Goal: Find specific page/section: Find specific page/section

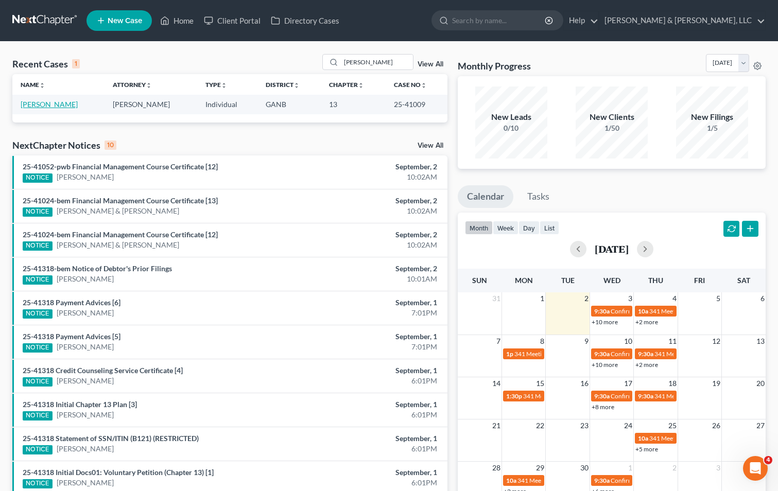
click at [42, 100] on link "[PERSON_NAME]" at bounding box center [49, 104] width 57 height 9
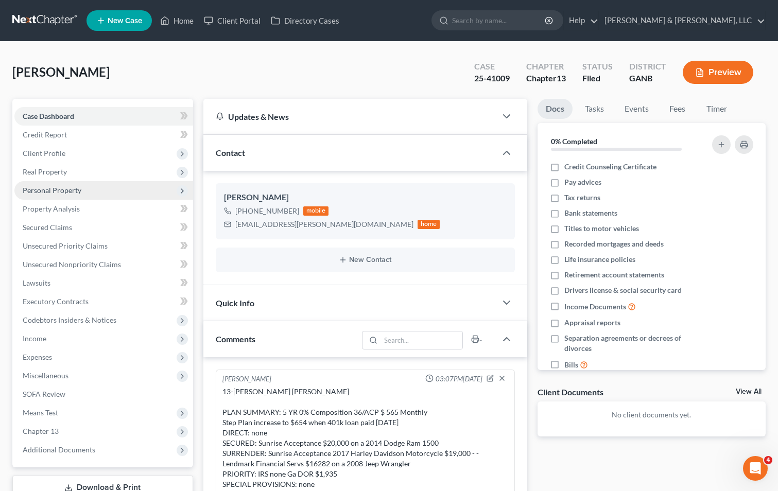
scroll to position [34, 0]
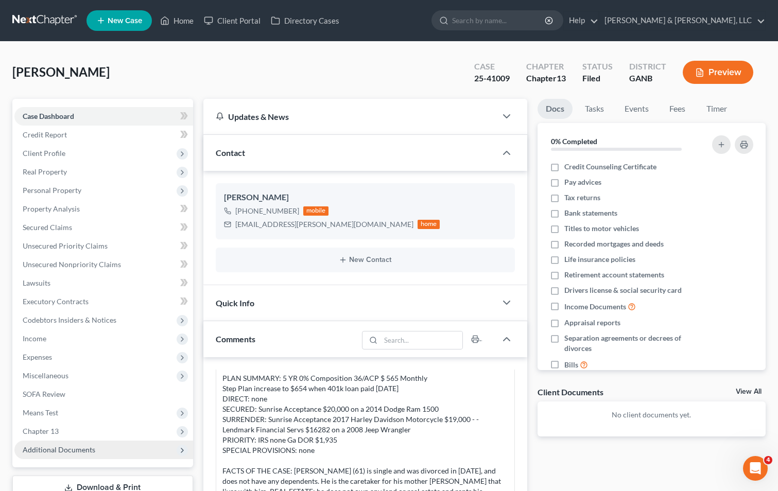
click at [55, 452] on span "Additional Documents" at bounding box center [59, 450] width 73 height 9
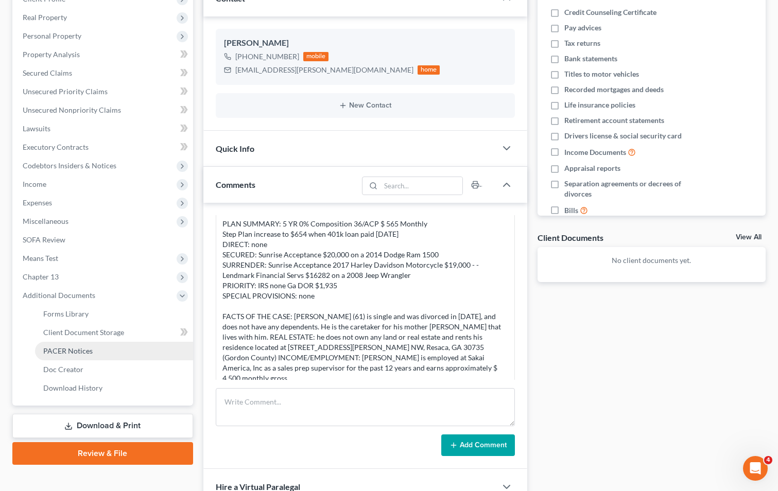
click at [72, 347] on span "PACER Notices" at bounding box center [67, 351] width 49 height 9
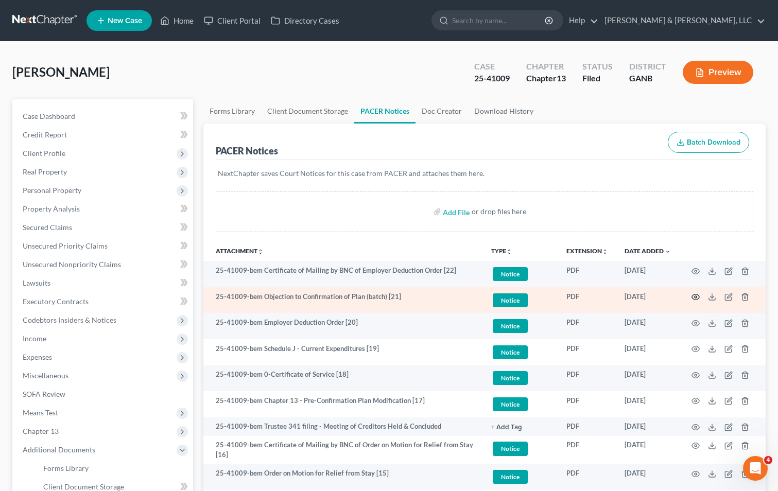
click at [696, 297] on circle "button" at bounding box center [696, 297] width 2 height 2
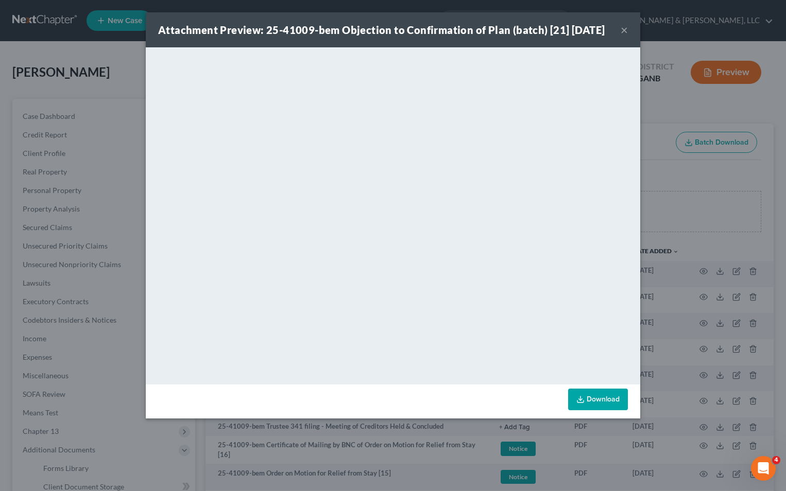
click at [623, 36] on button "×" at bounding box center [624, 30] width 7 height 12
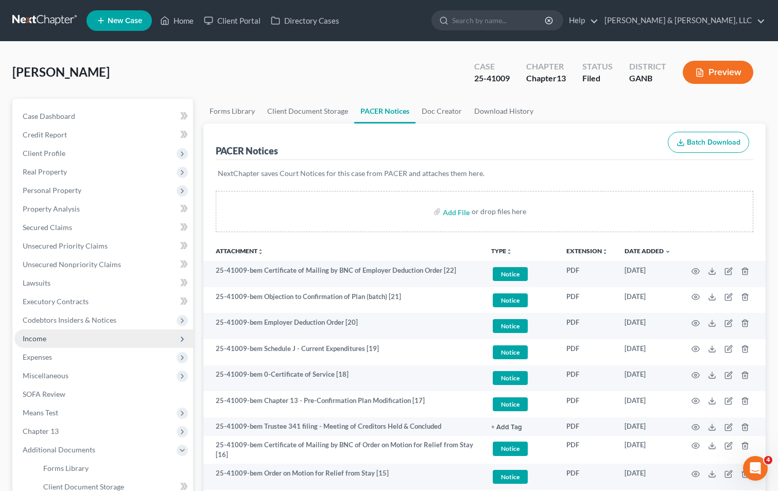
click at [47, 333] on span "Income" at bounding box center [103, 339] width 179 height 19
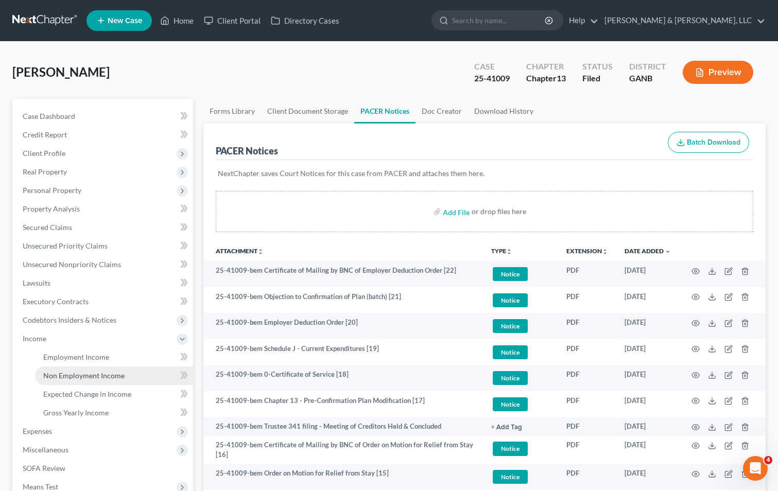
click at [93, 373] on span "Non Employment Income" at bounding box center [83, 375] width 81 height 9
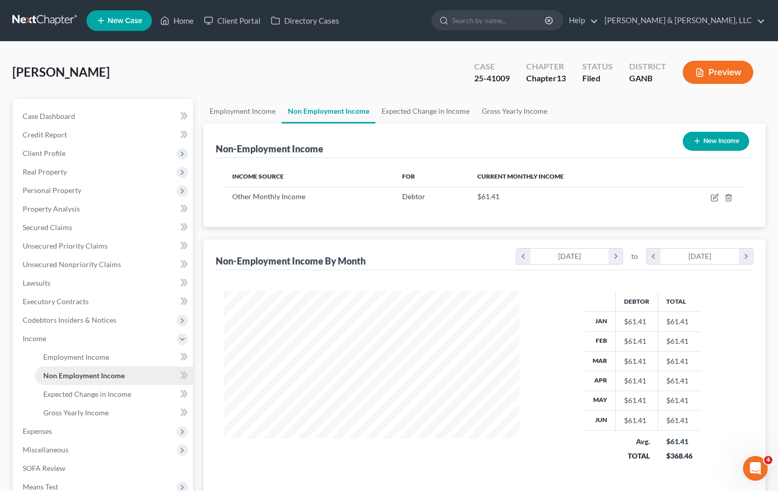
scroll to position [185, 316]
